Goal: Task Accomplishment & Management: Manage account settings

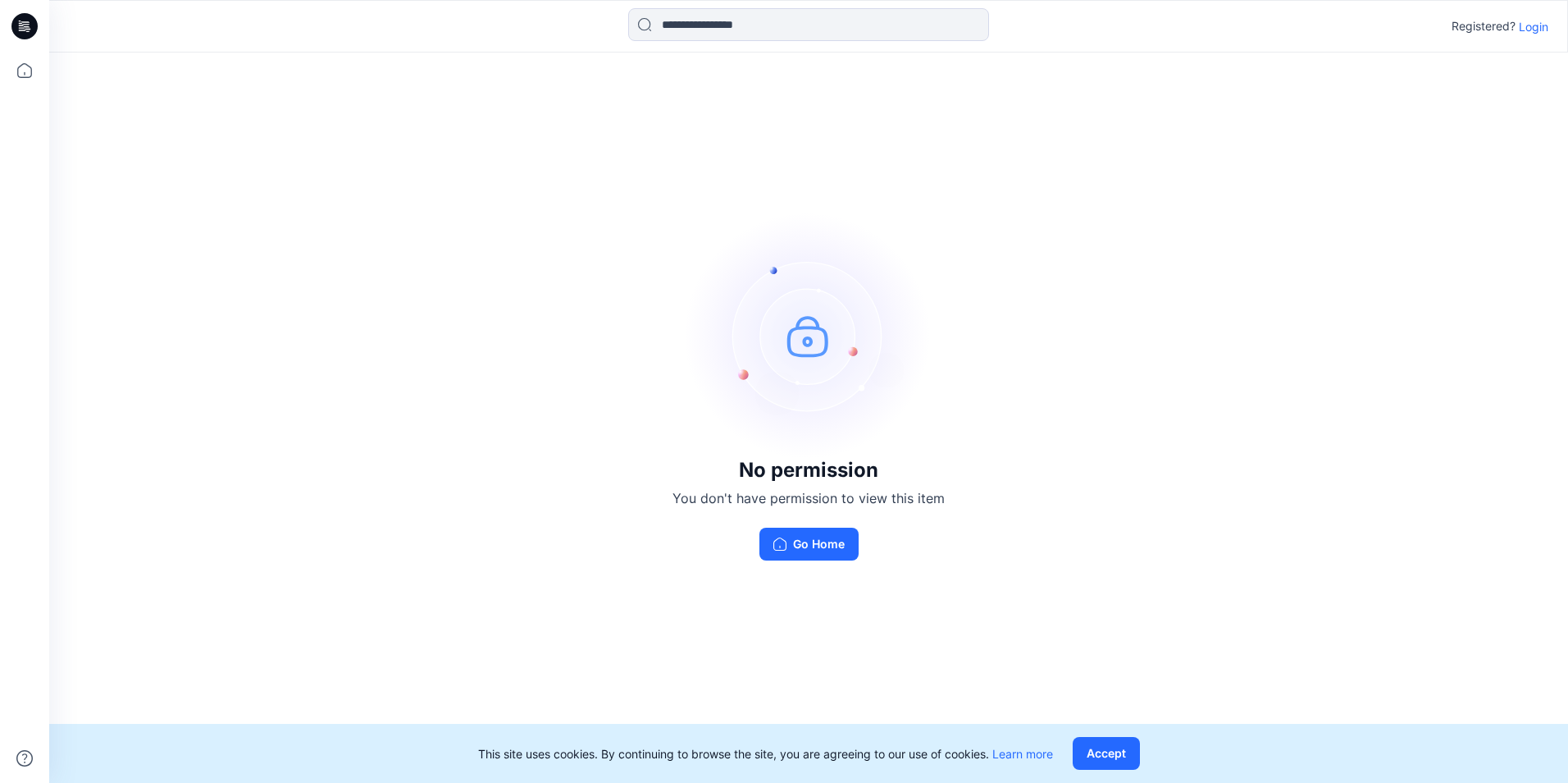
click at [1542, 25] on p "Login" at bounding box center [1533, 26] width 30 height 17
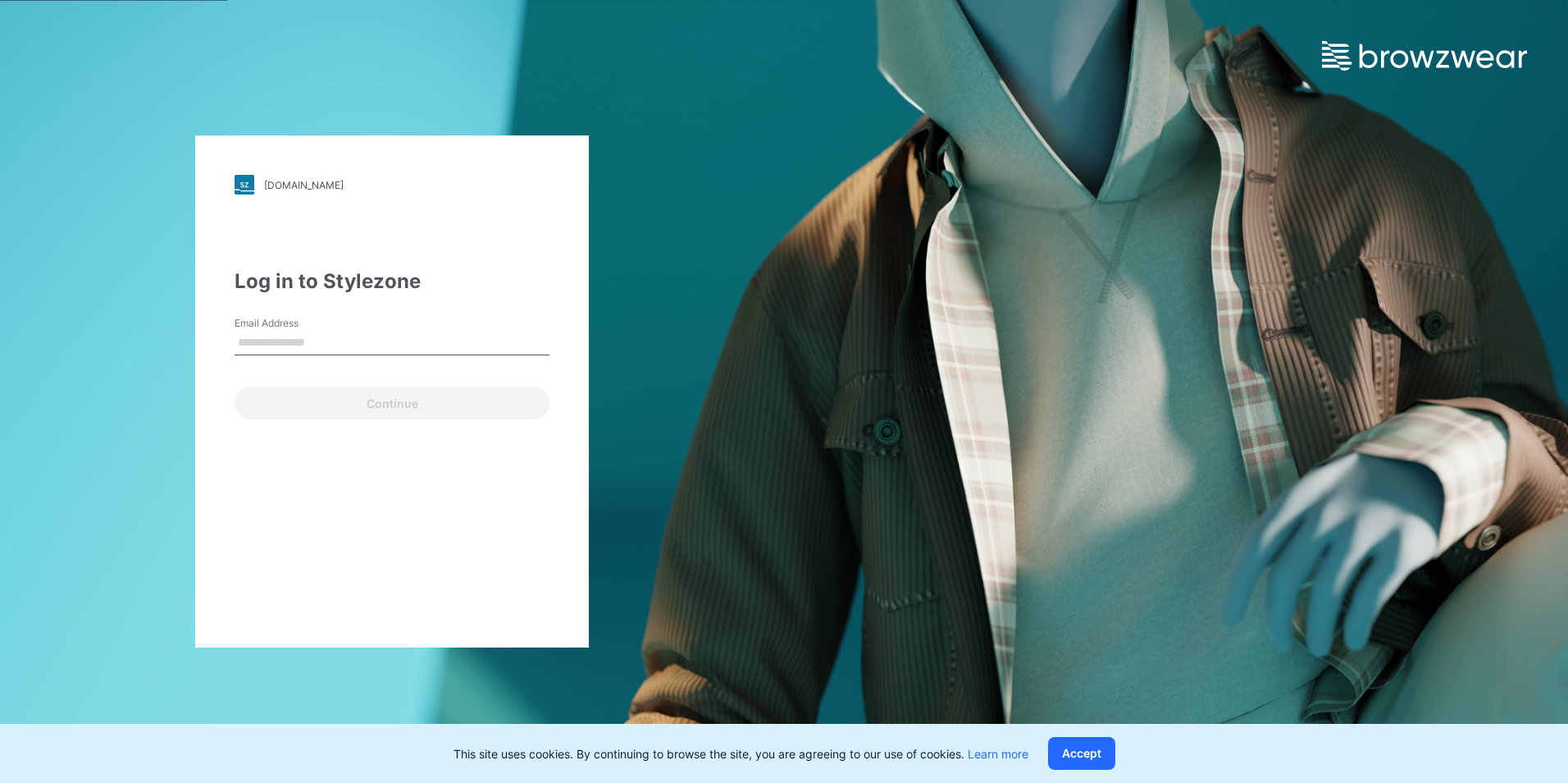
click at [483, 339] on input "Email Address" at bounding box center [392, 342] width 315 height 24
type input "**********"
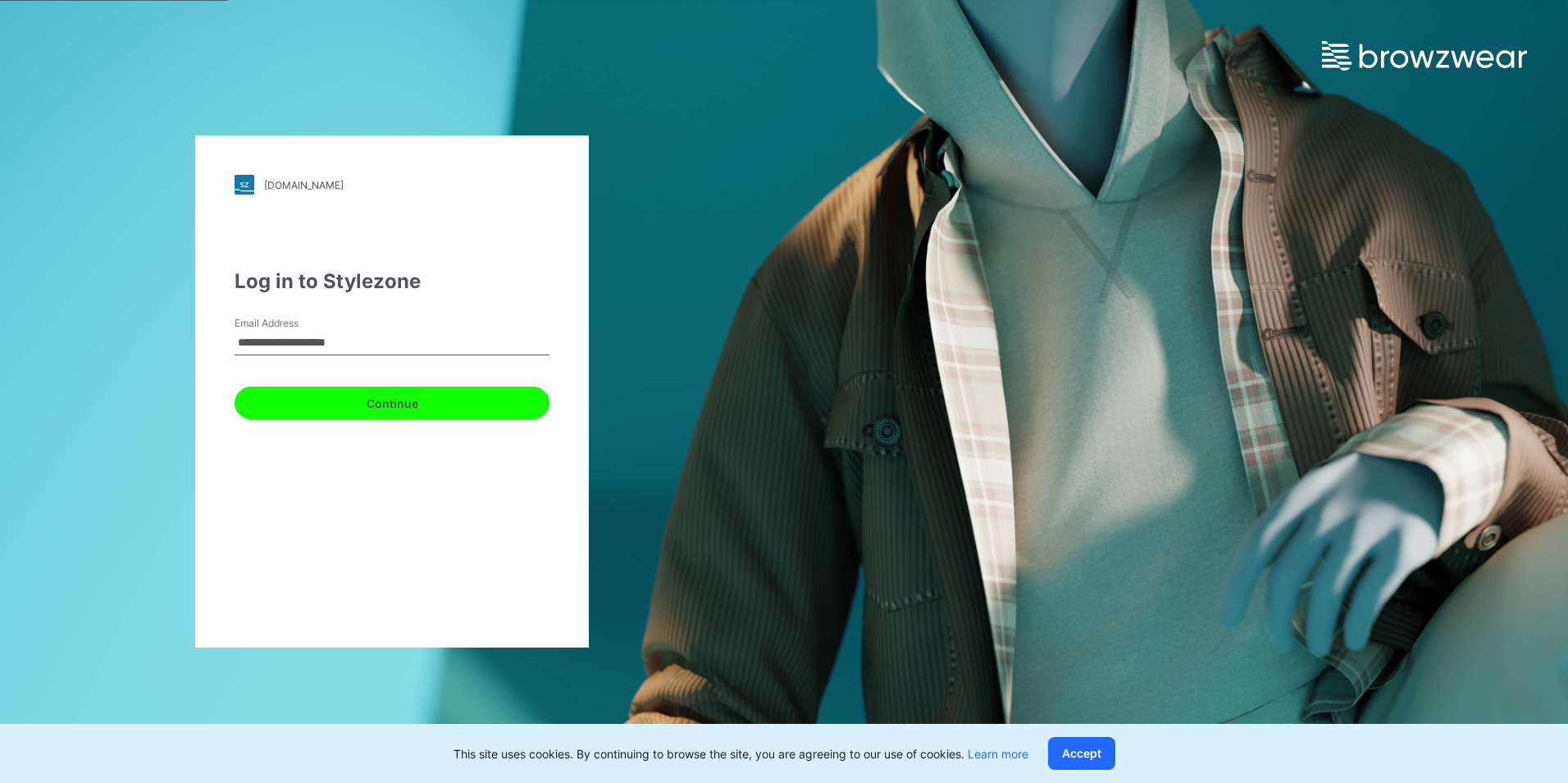
click at [335, 406] on button "Continue" at bounding box center [392, 403] width 315 height 33
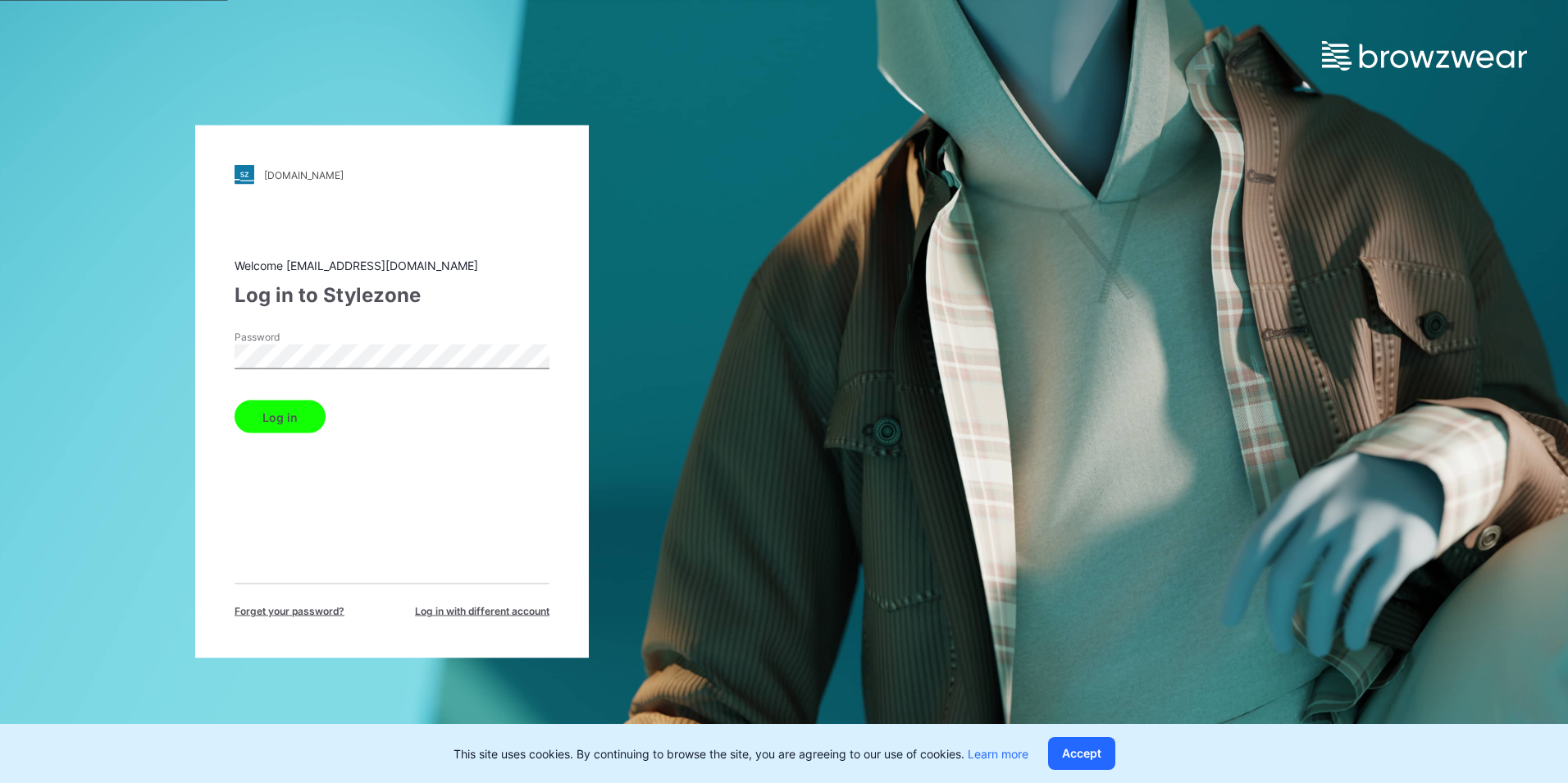
click at [263, 421] on button "Log in" at bounding box center [280, 416] width 91 height 33
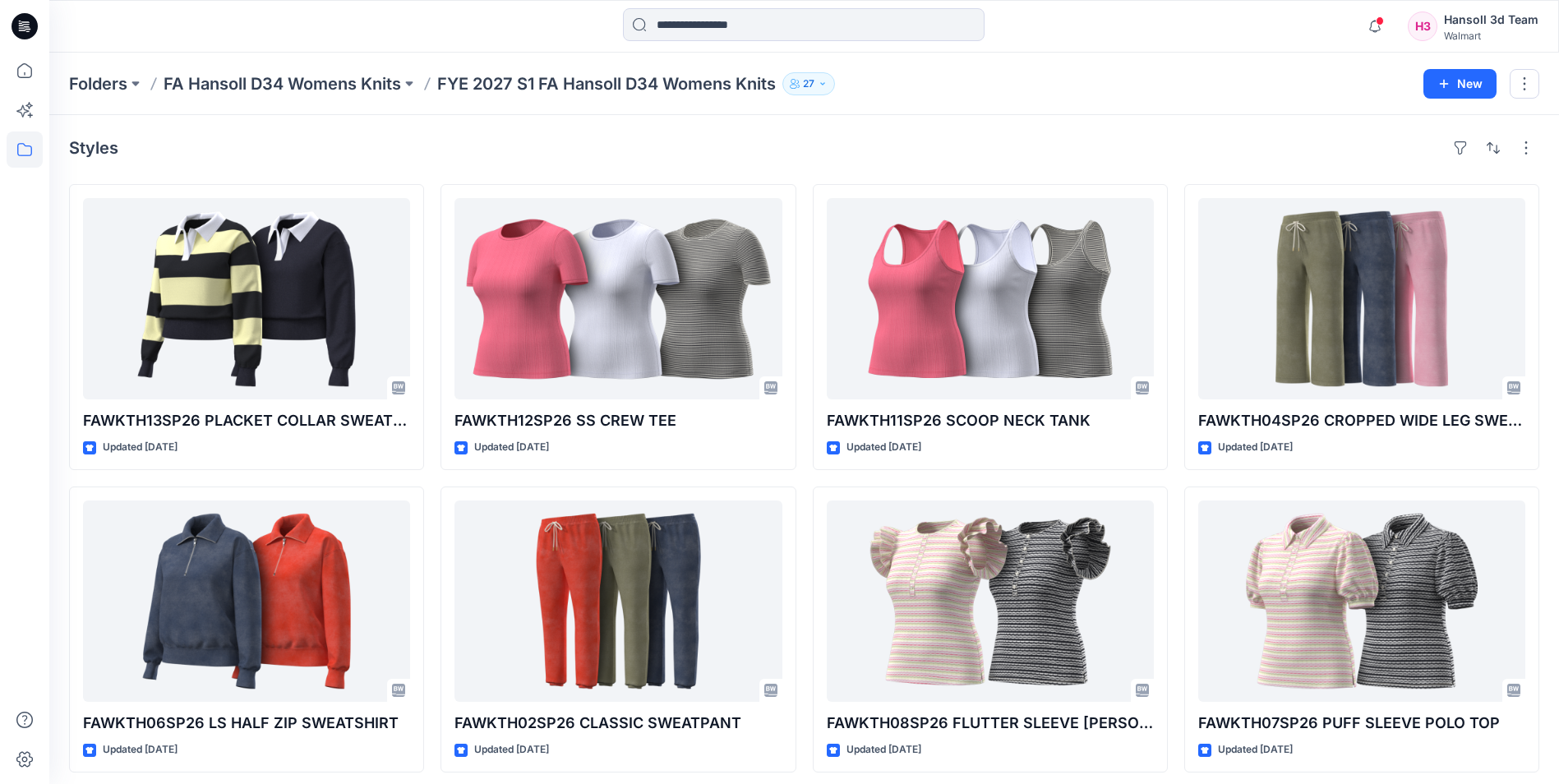
click at [51, 510] on div "Notifications Your style HQ021455P_GV_WN SS EMB TEE is ready 1 new Colorways 18…" at bounding box center [779, 576] width 1559 height 1153
drag, startPoint x: 51, startPoint y: 510, endPoint x: 21, endPoint y: 405, distance: 109.2
click at [21, 405] on div at bounding box center [24, 418] width 36 height 731
click at [596, 131] on div "Styles FAWKTH13SP26 PLACKET COLLAR SWEATSHIRT Updated 3 months ago FAWKTH06SP26…" at bounding box center [804, 634] width 1510 height 1038
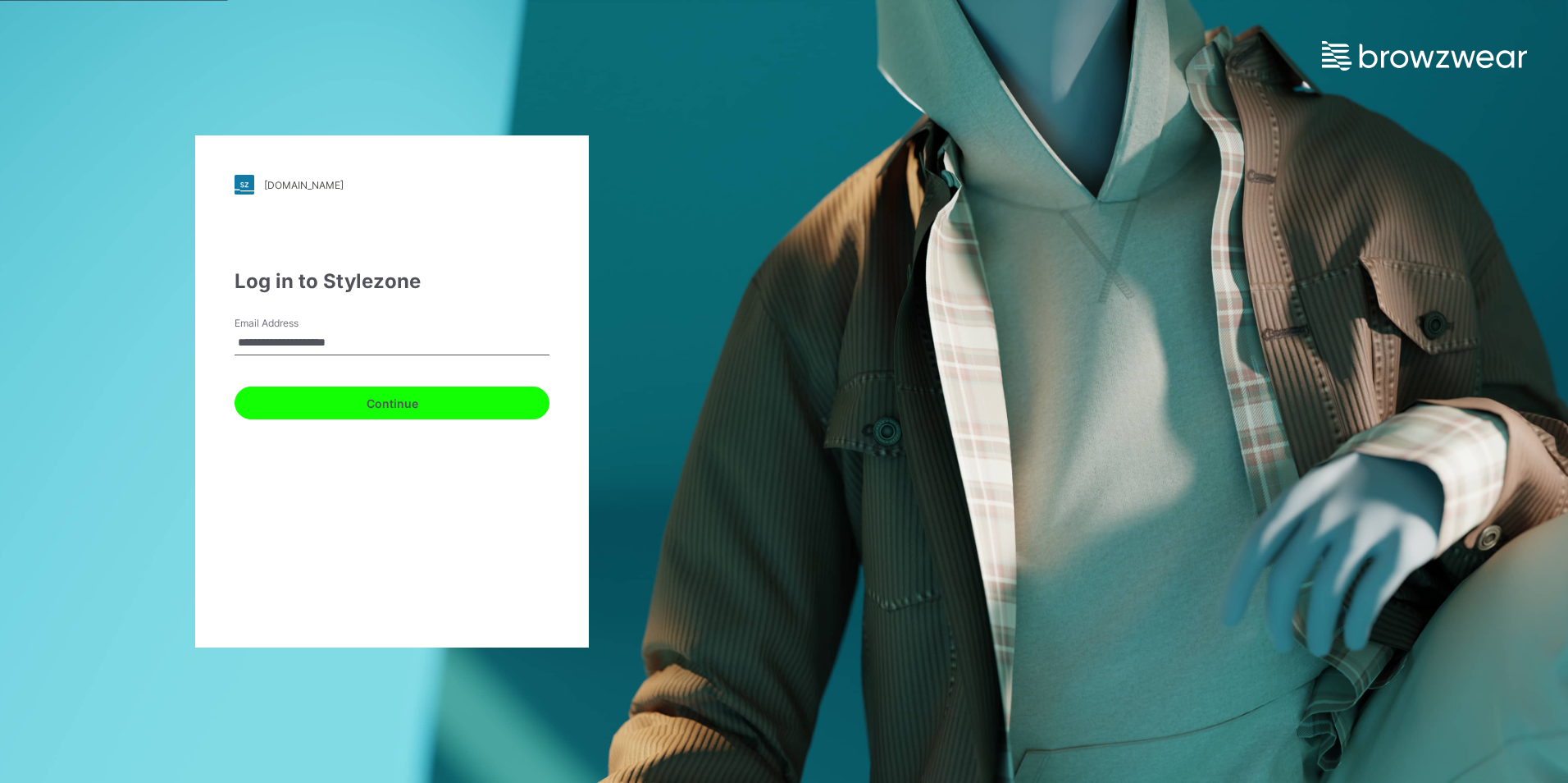
click at [398, 396] on button "Continue" at bounding box center [392, 403] width 315 height 33
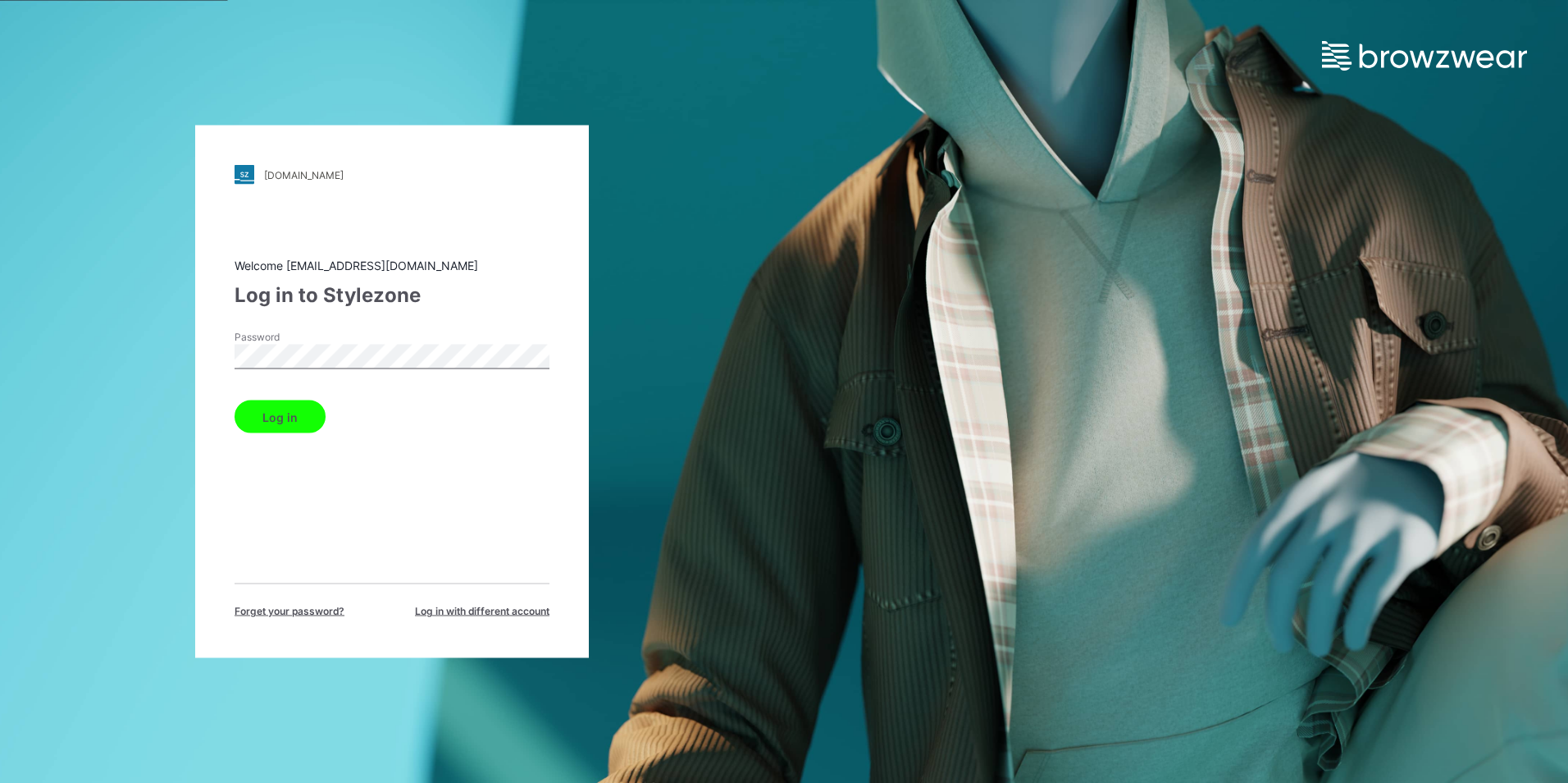
click at [248, 417] on button "Log in" at bounding box center [280, 416] width 91 height 33
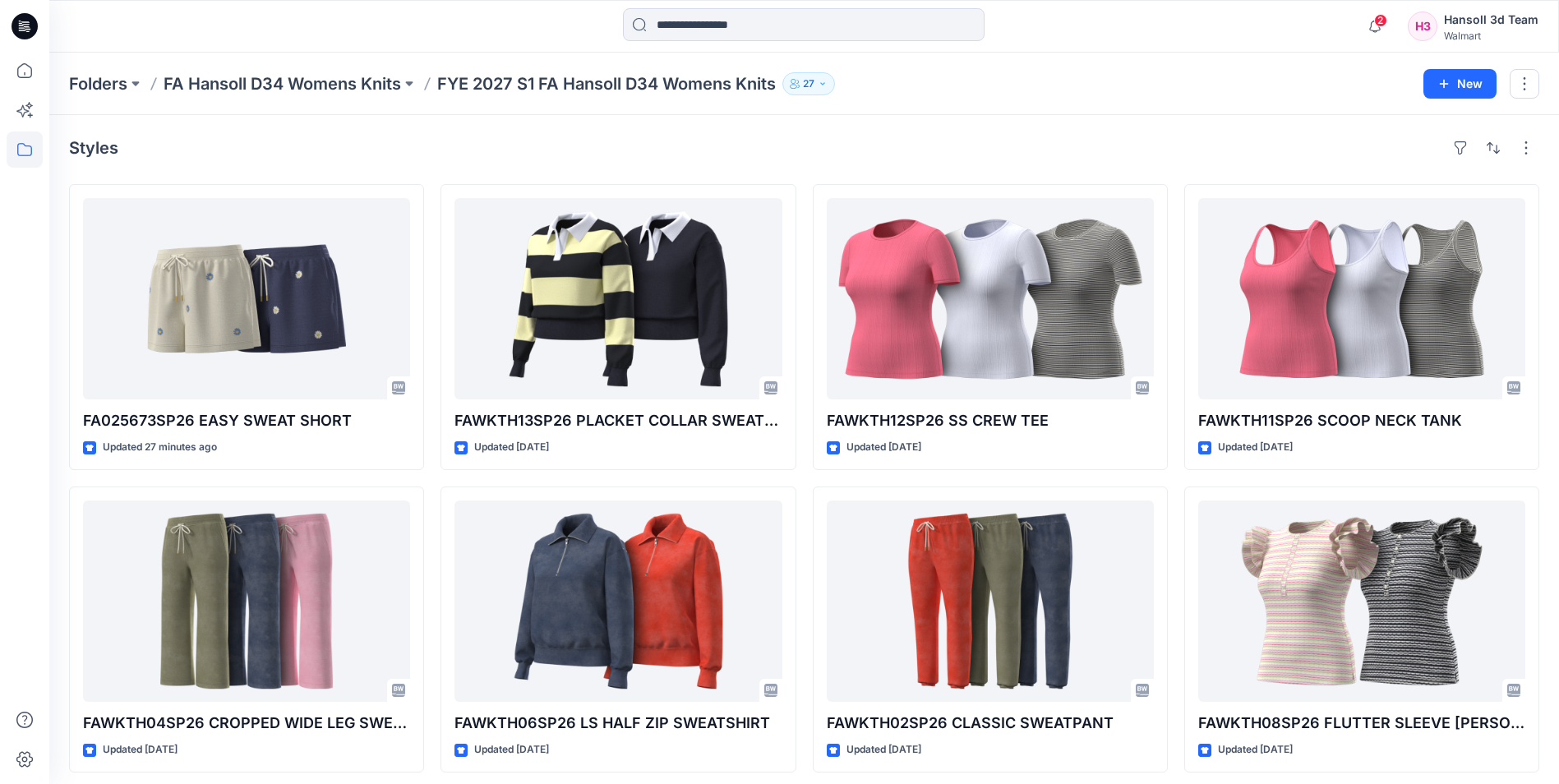
click at [408, 152] on div "Styles" at bounding box center [803, 147] width 1470 height 26
